Goal: Entertainment & Leisure: Browse casually

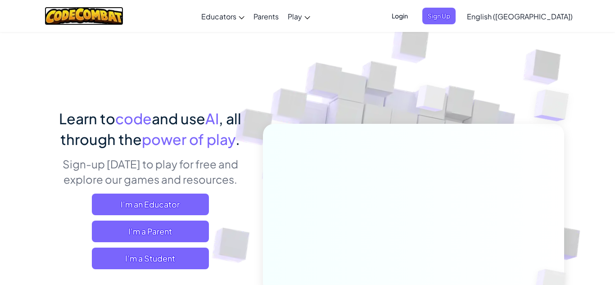
click at [123, 21] on img at bounding box center [84, 16] width 79 height 18
click at [123, 13] on img at bounding box center [84, 16] width 79 height 18
click at [123, 17] on img at bounding box center [84, 16] width 79 height 18
click at [123, 16] on img at bounding box center [84, 16] width 79 height 18
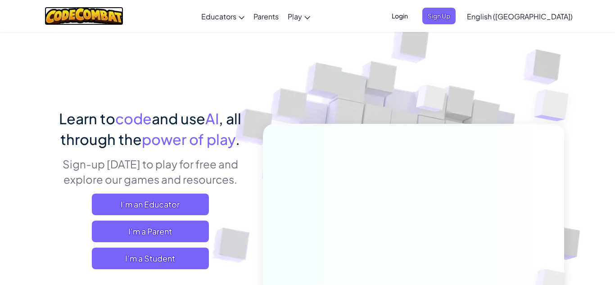
click at [88, 14] on img at bounding box center [84, 16] width 79 height 18
click at [87, 14] on img at bounding box center [84, 16] width 79 height 18
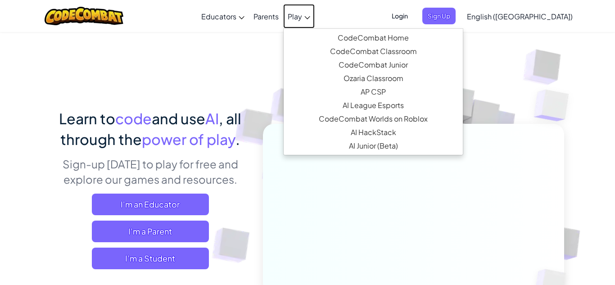
click at [302, 17] on span "Play" at bounding box center [295, 16] width 14 height 9
